Goal: Transaction & Acquisition: Book appointment/travel/reservation

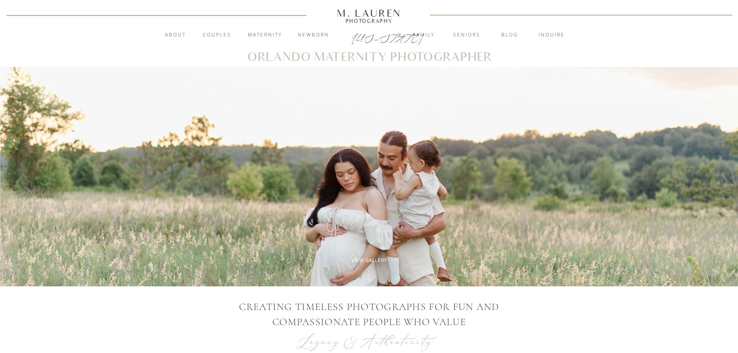
click at [267, 35] on nav "Maternity" at bounding box center [265, 35] width 42 height 8
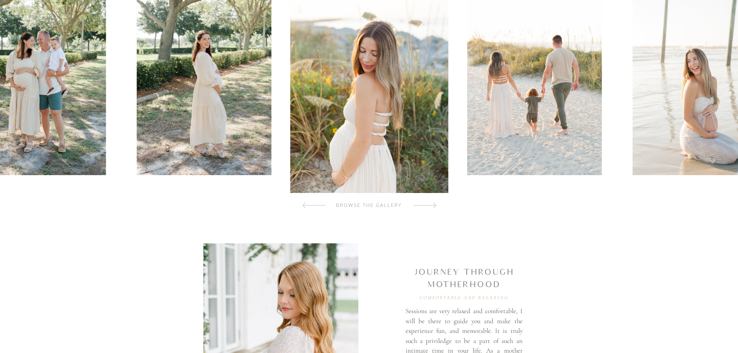
scroll to position [349, 0]
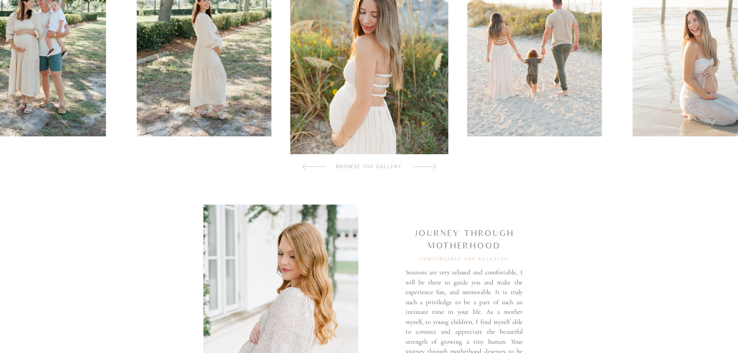
click at [413, 167] on div "browse the gallery" at bounding box center [369, 167] width 93 height 8
click at [420, 164] on div at bounding box center [424, 166] width 23 height 15
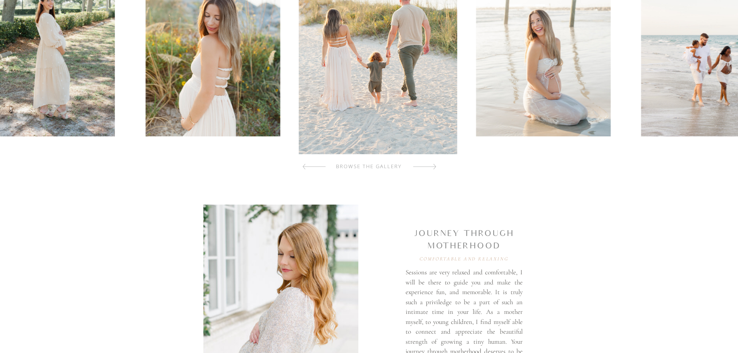
scroll to position [271, 0]
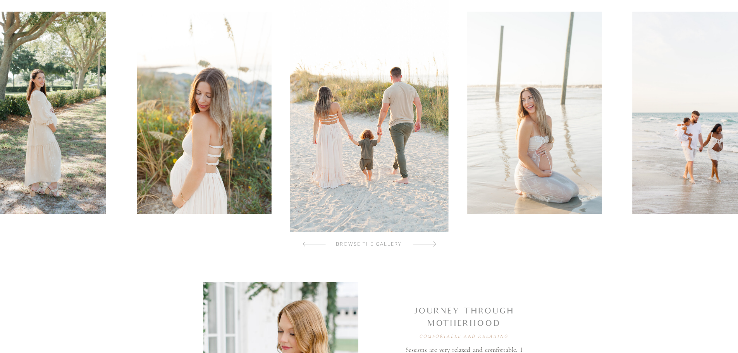
click at [424, 244] on div at bounding box center [424, 243] width 23 height 15
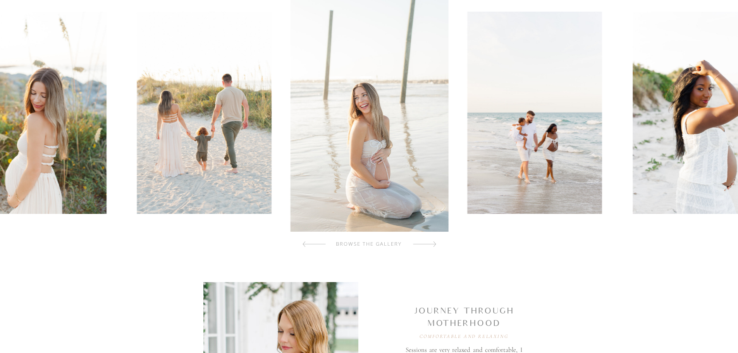
click at [424, 244] on div at bounding box center [424, 243] width 23 height 15
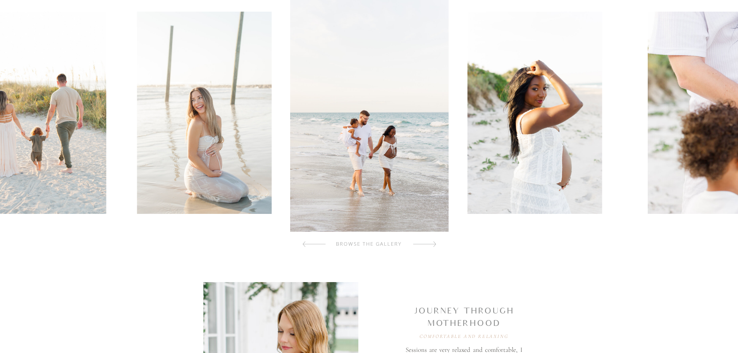
click at [424, 244] on div at bounding box center [424, 243] width 23 height 15
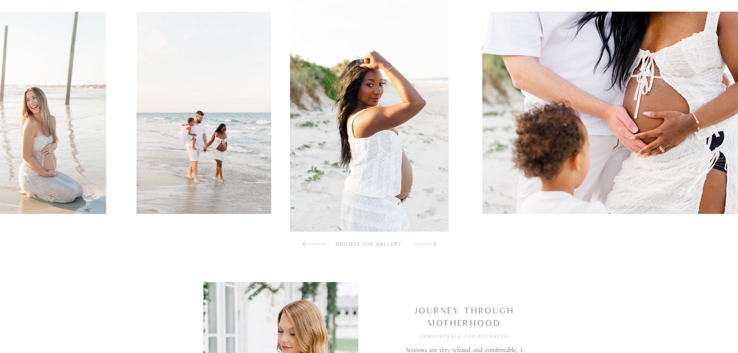
click at [424, 244] on div at bounding box center [424, 243] width 23 height 15
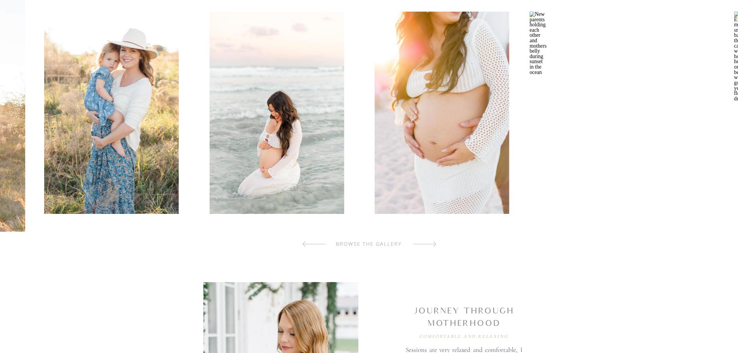
click at [139, 165] on img at bounding box center [111, 113] width 134 height 202
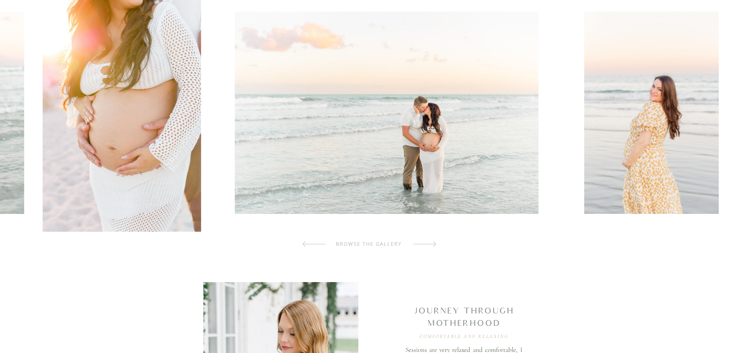
click at [235, 167] on img at bounding box center [387, 113] width 304 height 202
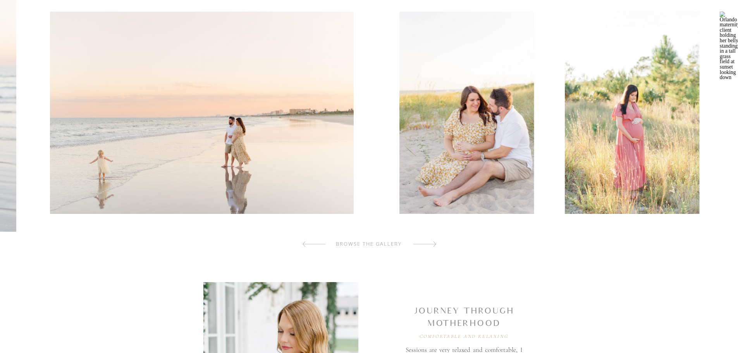
click at [188, 158] on img at bounding box center [202, 113] width 304 height 202
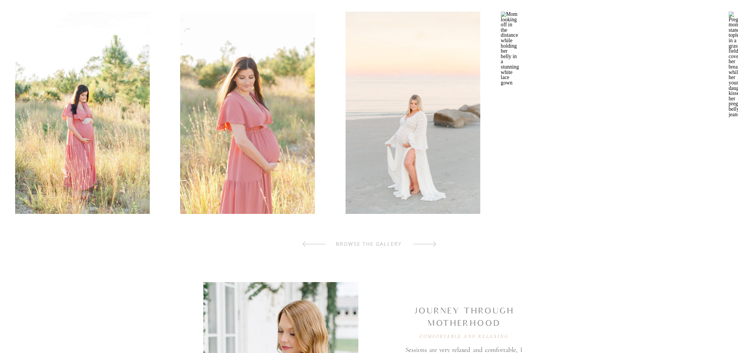
click at [140, 157] on img at bounding box center [82, 113] width 134 height 202
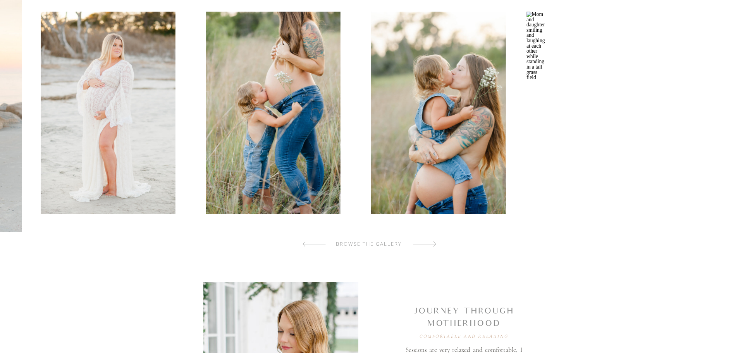
click at [242, 147] on img at bounding box center [273, 113] width 134 height 202
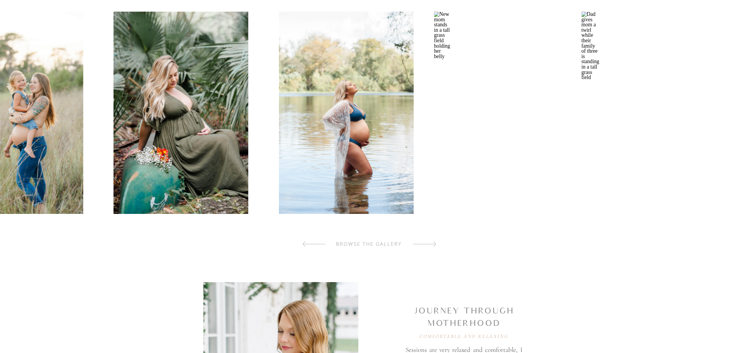
click at [97, 139] on div at bounding box center [369, 113] width 742 height 238
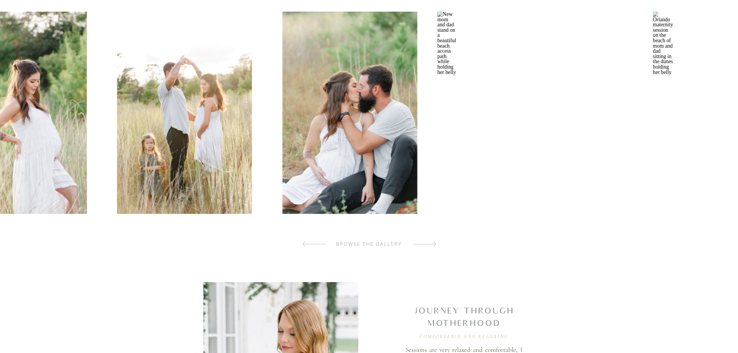
click at [117, 142] on img at bounding box center [184, 113] width 134 height 202
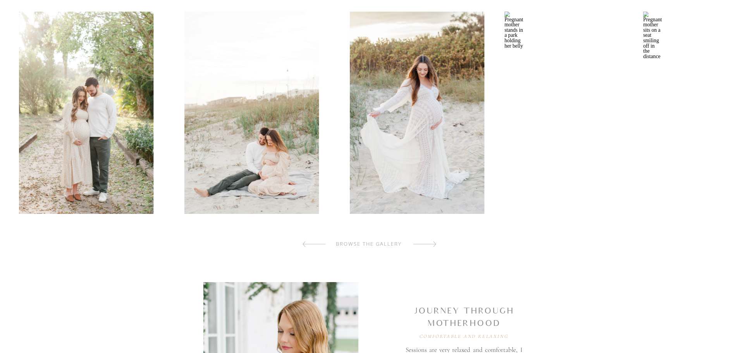
click at [186, 155] on img at bounding box center [251, 113] width 134 height 202
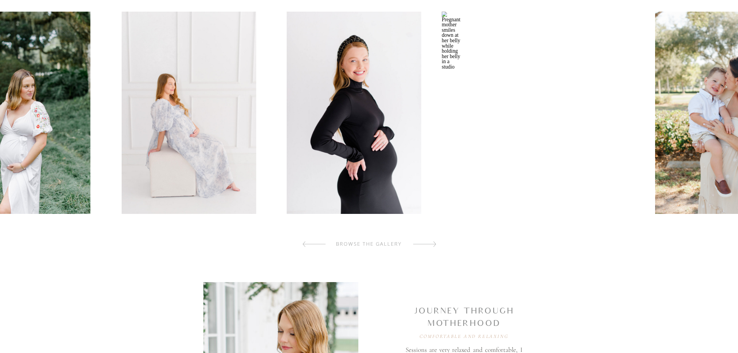
click at [146, 158] on img at bounding box center [188, 113] width 134 height 202
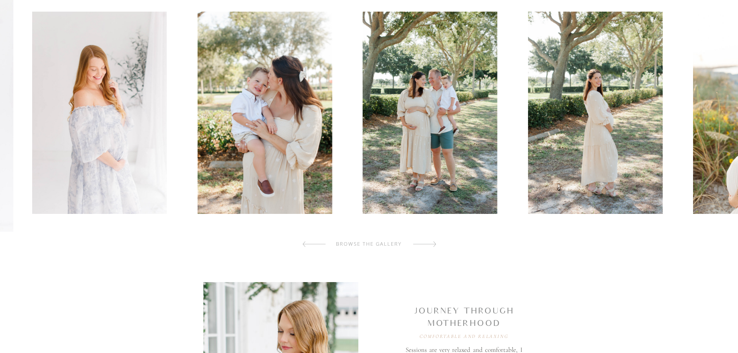
click at [124, 193] on img at bounding box center [99, 113] width 134 height 202
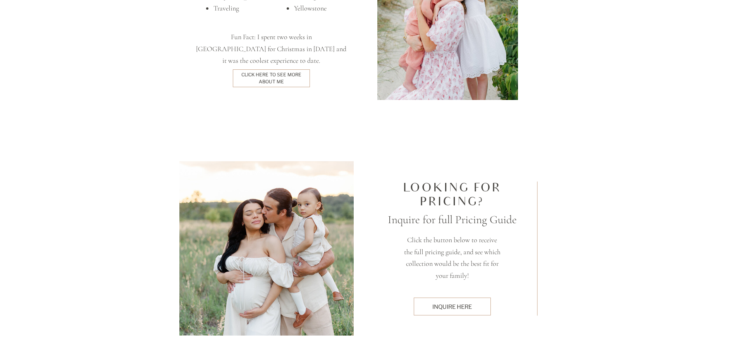
scroll to position [1936, 0]
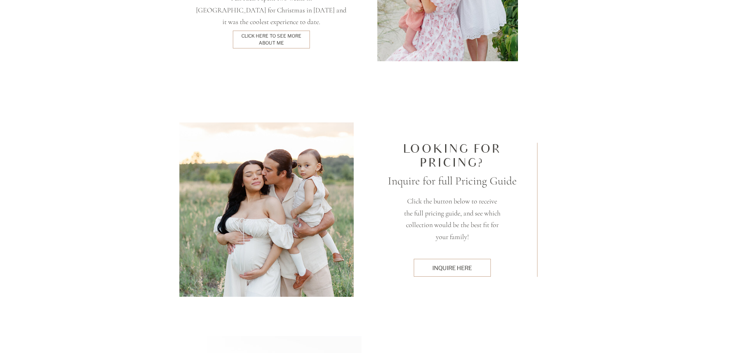
click at [465, 265] on div "inquire here" at bounding box center [451, 268] width 69 height 8
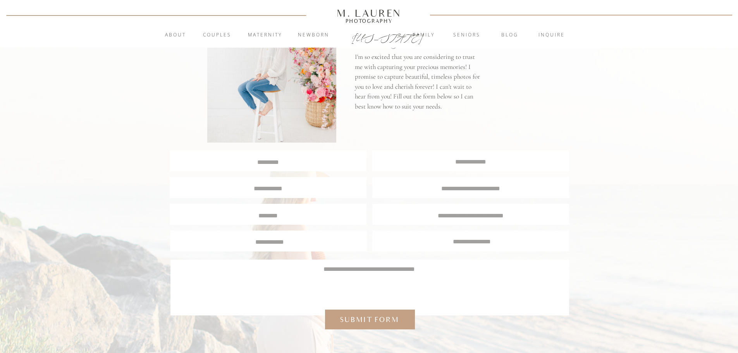
scroll to position [116, 0]
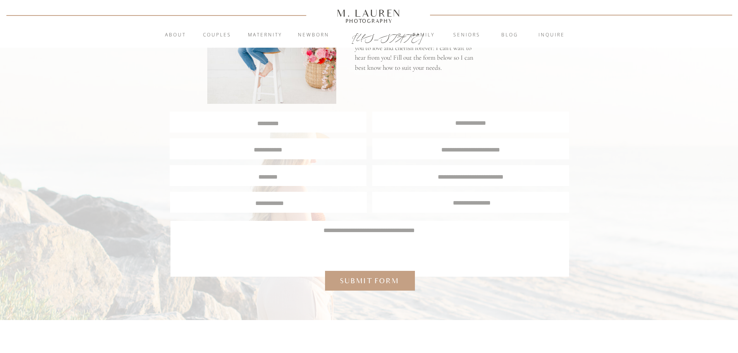
click at [378, 245] on textarea at bounding box center [369, 244] width 376 height 37
